Goal: Information Seeking & Learning: Learn about a topic

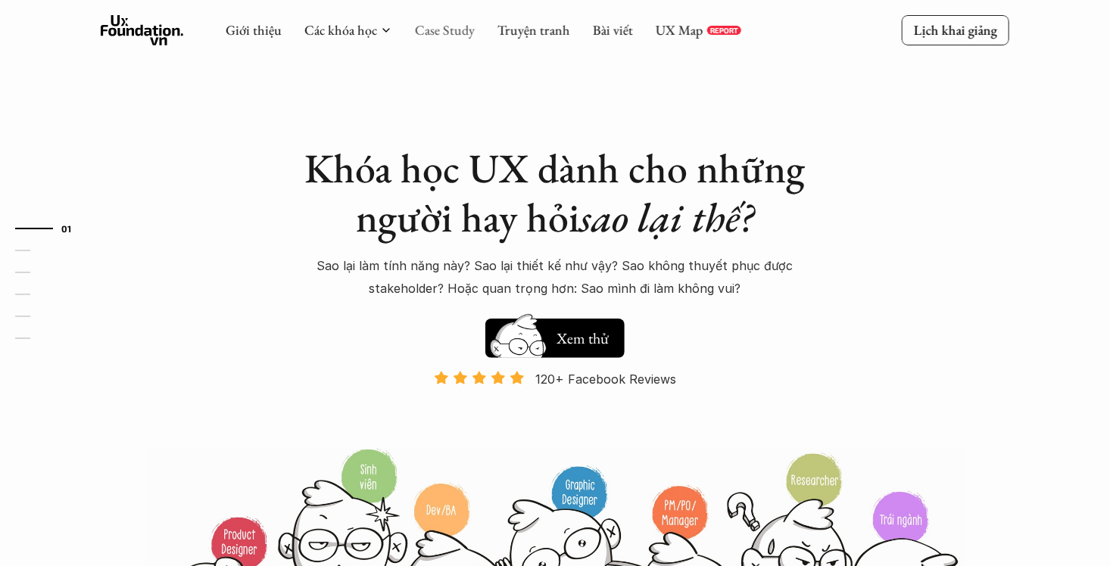
click at [441, 26] on link "Case Study" at bounding box center [445, 29] width 60 height 17
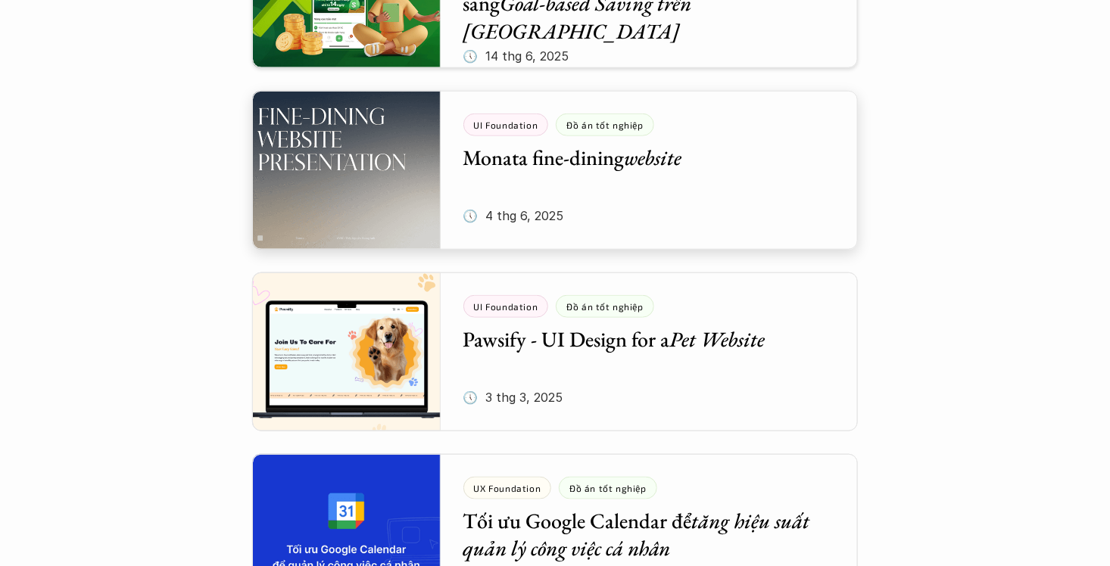
scroll to position [681, 0]
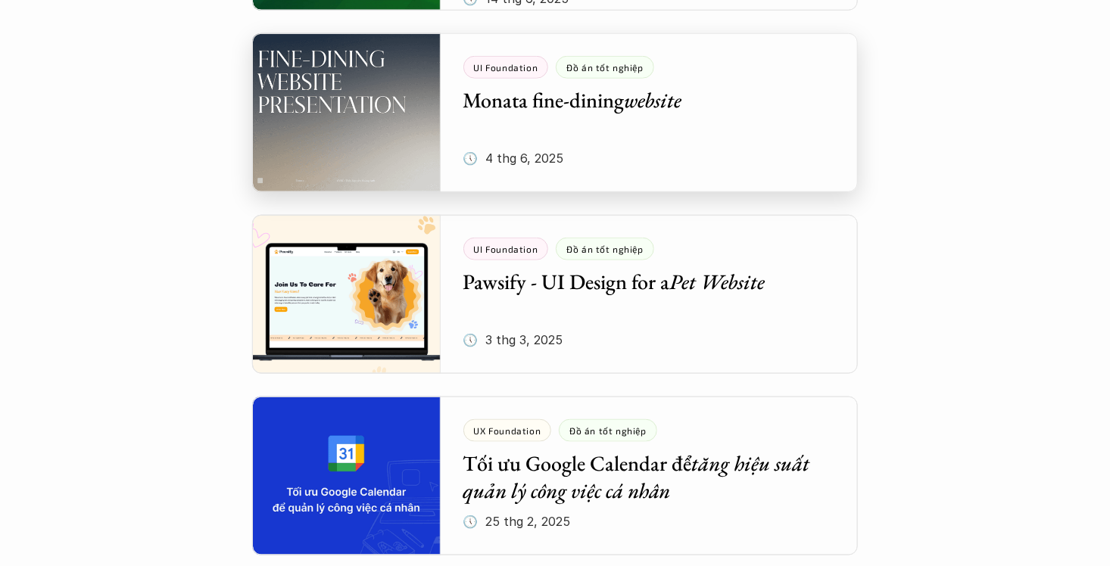
click at [685, 124] on div at bounding box center [555, 112] width 606 height 159
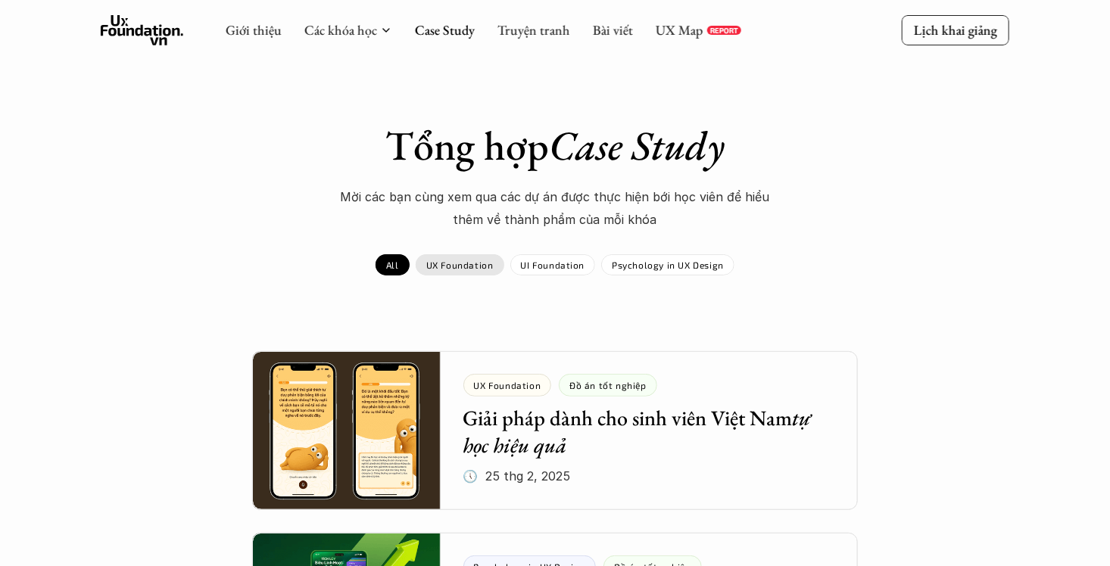
click at [469, 254] on div "UX Foundation" at bounding box center [460, 264] width 89 height 21
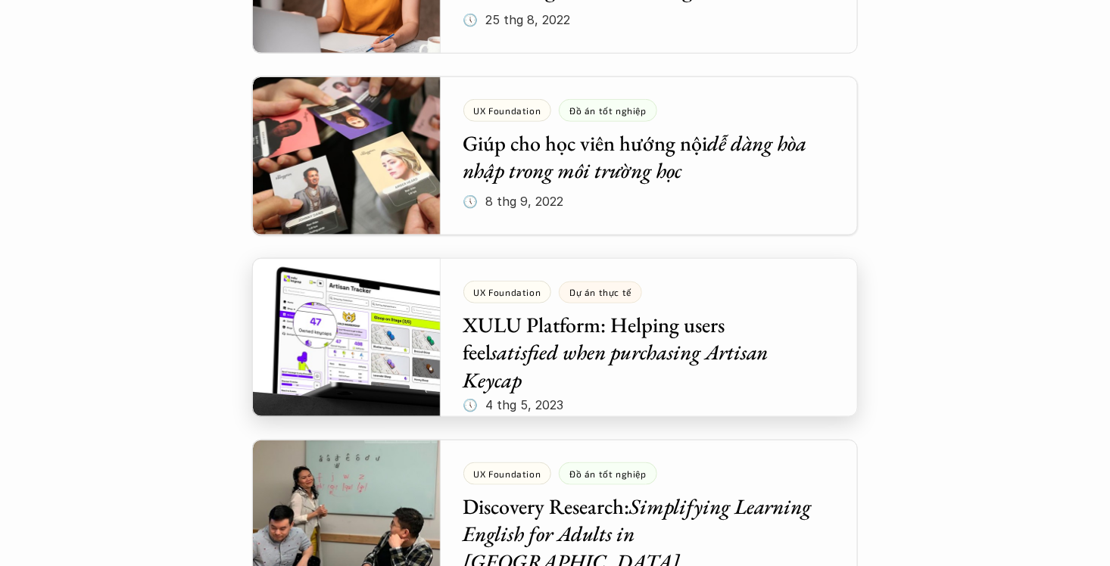
scroll to position [3482, 0]
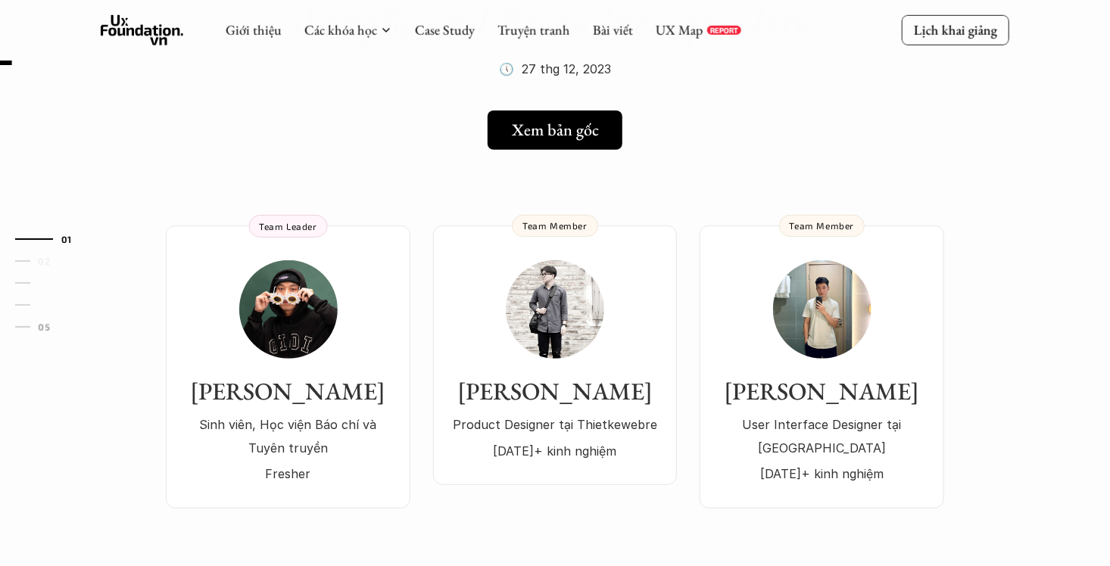
scroll to position [227, 0]
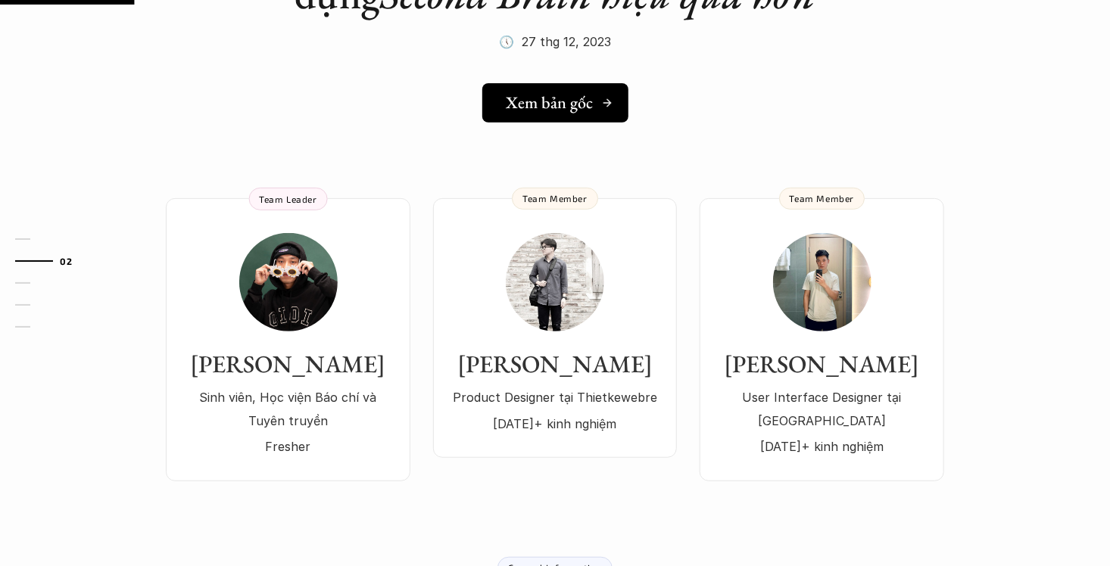
click at [552, 111] on h5 "Xem bản gốc" at bounding box center [549, 103] width 87 height 20
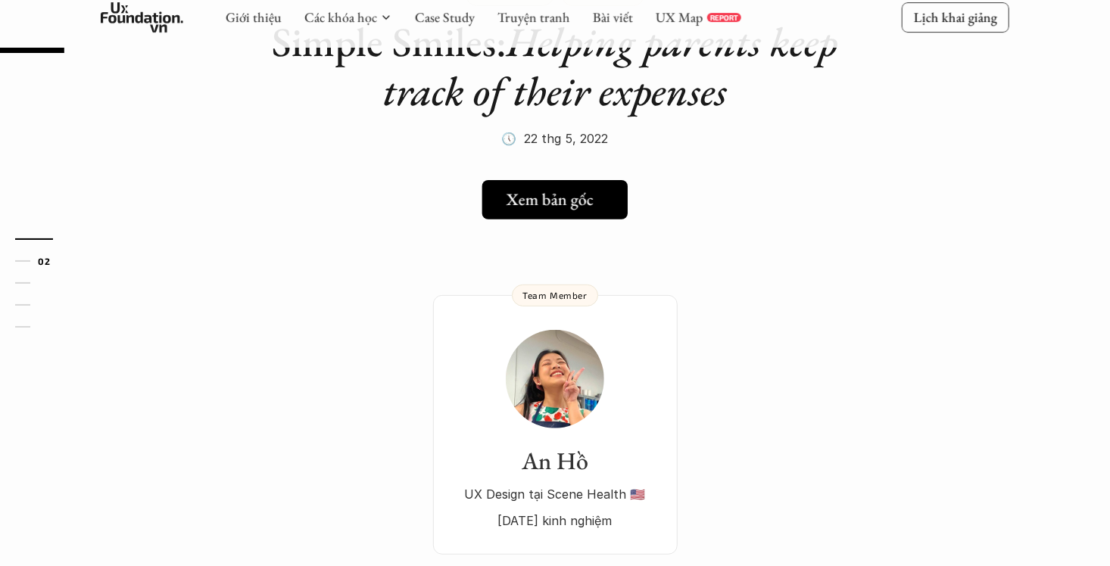
scroll to position [151, 0]
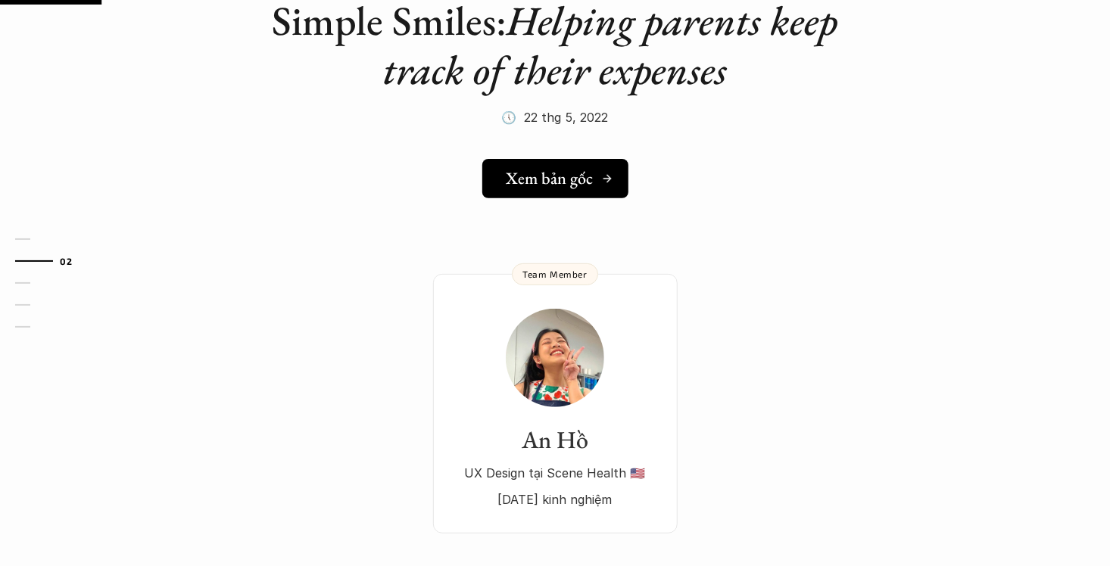
click at [531, 188] on h5 "Xem bản gốc" at bounding box center [549, 179] width 87 height 20
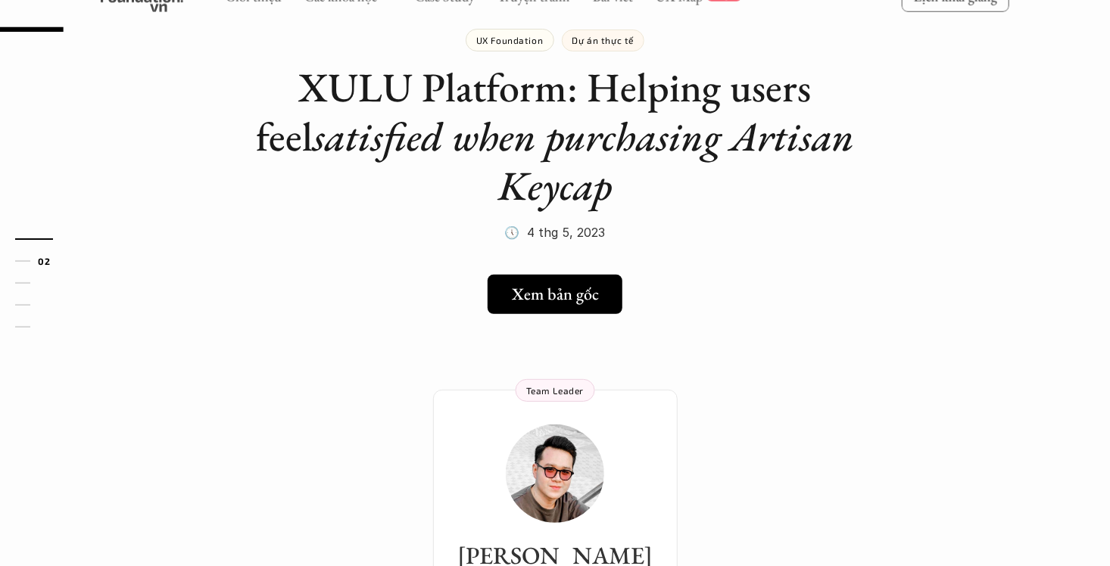
scroll to position [227, 0]
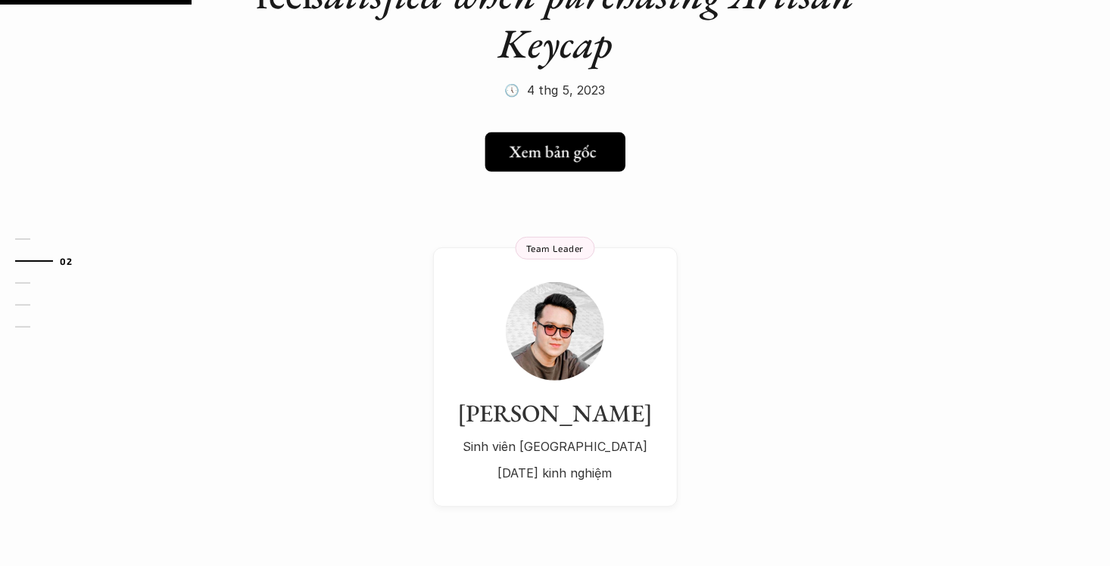
click at [531, 167] on link "Xem bản gốc" at bounding box center [554, 151] width 140 height 39
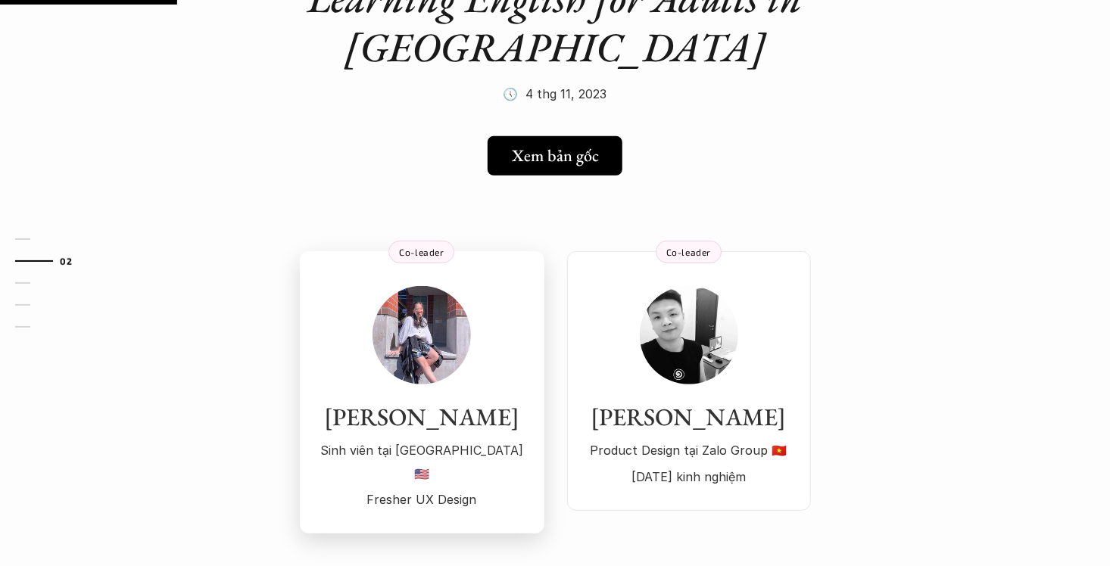
scroll to position [227, 0]
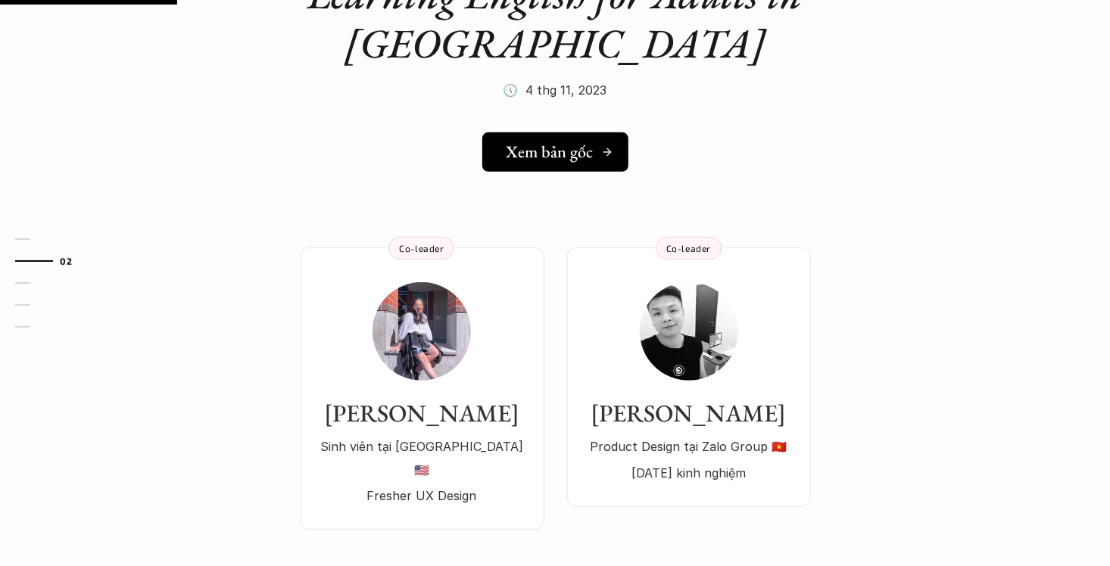
click at [546, 139] on link "Xem bản gốc" at bounding box center [555, 151] width 146 height 39
